Goal: Check status: Check status

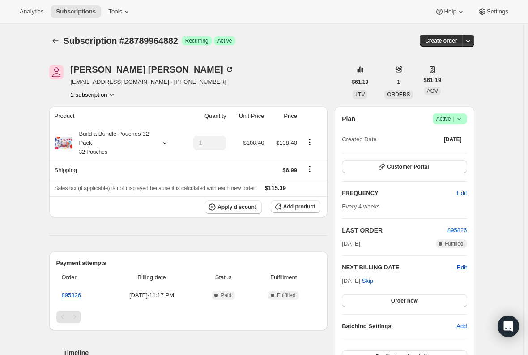
click at [512, 112] on div "Subscription #28789964882. This page is ready Subscription #28789964882 Success…" at bounding box center [261, 347] width 523 height 647
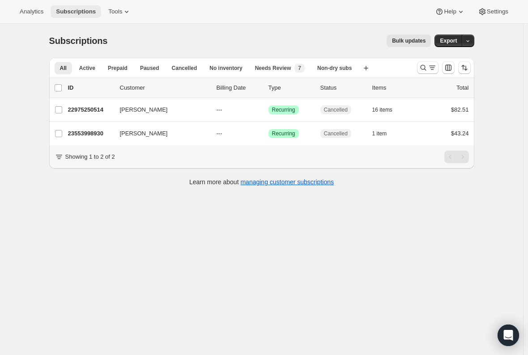
click at [73, 10] on span "Subscriptions" at bounding box center [76, 11] width 40 height 7
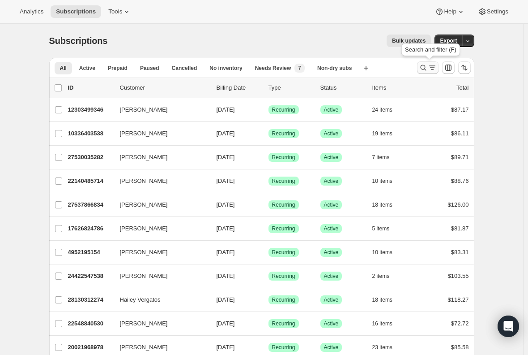
click at [424, 67] on icon "Search and filter results" at bounding box center [423, 67] width 9 height 9
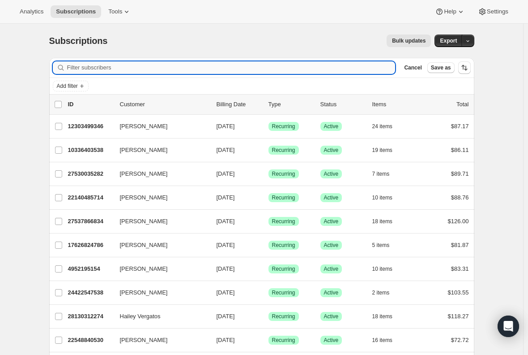
click at [129, 64] on input "Filter subscribers" at bounding box center [231, 67] width 329 height 13
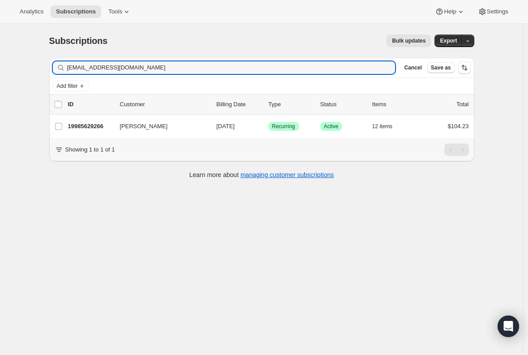
type input "mh_sterling@yahoo.com"
